Goal: Manage account settings

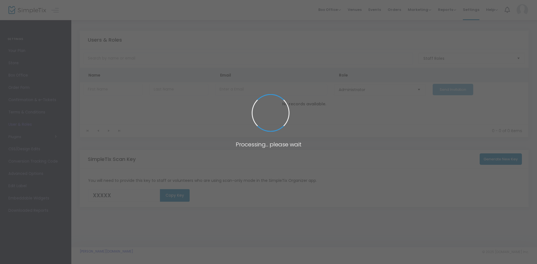
type input "TUSUC"
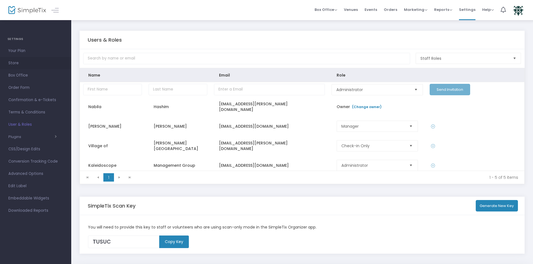
click at [20, 67] on span "Store" at bounding box center [35, 63] width 55 height 7
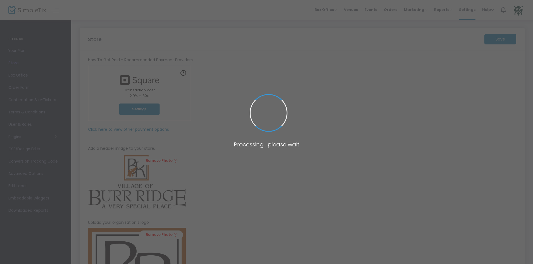
type input "[URL][PERSON_NAME]"
type input "[EMAIL_ADDRESS][PERSON_NAME][DOMAIN_NAME]"
radio input "true"
radio input "false"
radio input "true"
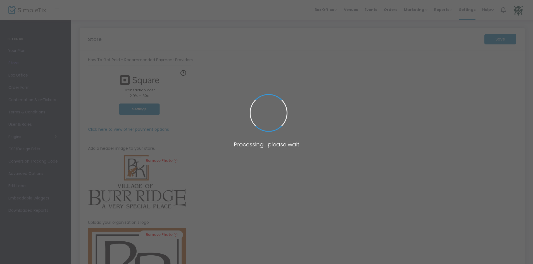
type input "30"
type input "Village of [PERSON_NAME][GEOGRAPHIC_DATA]"
type input "[PHONE_NUMBER]"
type input "[EMAIL_ADDRESS][PERSON_NAME][DOMAIN_NAME]"
type input "[DOMAIN_NAME][URL]"
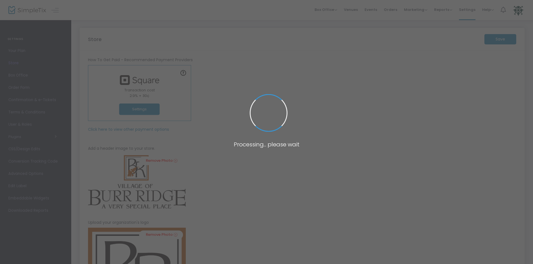
type input "brvillage"
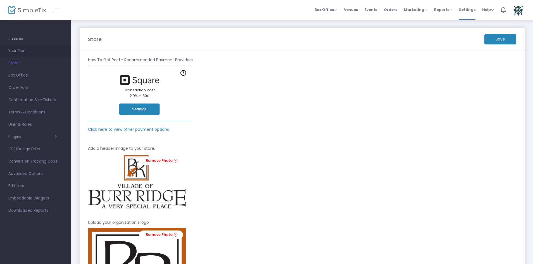
click at [18, 51] on span "Your Plan" at bounding box center [35, 50] width 55 height 7
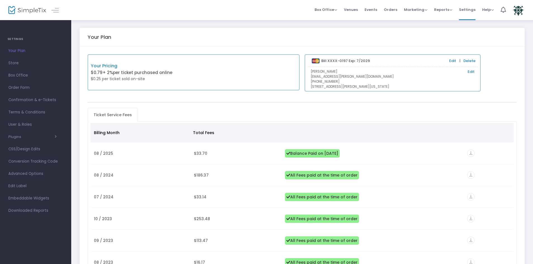
scroll to position [28, 0]
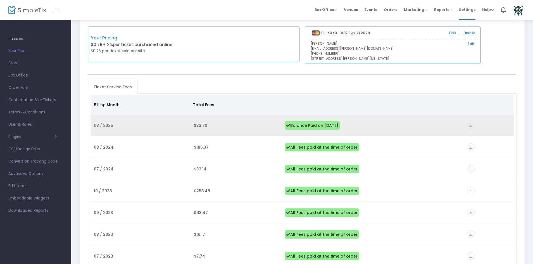
click at [472, 126] on icon "vertical_align_bottom" at bounding box center [471, 126] width 8 height 8
